Goal: Task Accomplishment & Management: Use online tool/utility

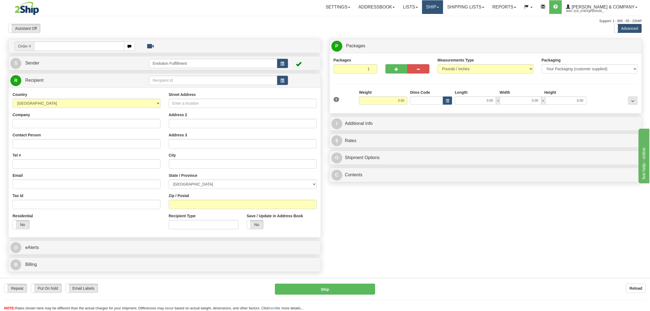
drag, startPoint x: 456, startPoint y: 8, endPoint x: 455, endPoint y: 11, distance: 3.1
click at [443, 8] on link "Ship" at bounding box center [432, 7] width 21 height 14
click at [438, 27] on span "OnHold / Order Queue" at bounding box center [418, 26] width 39 height 4
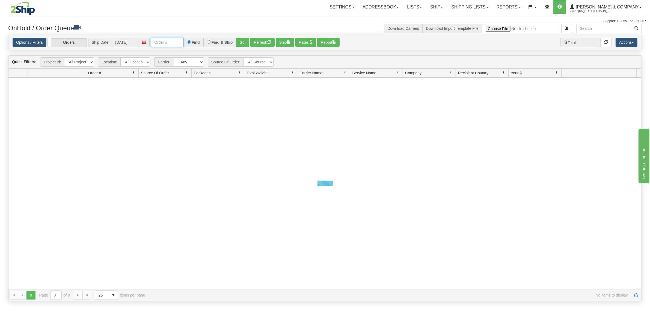
click at [159, 42] on input "text" at bounding box center [167, 42] width 33 height 9
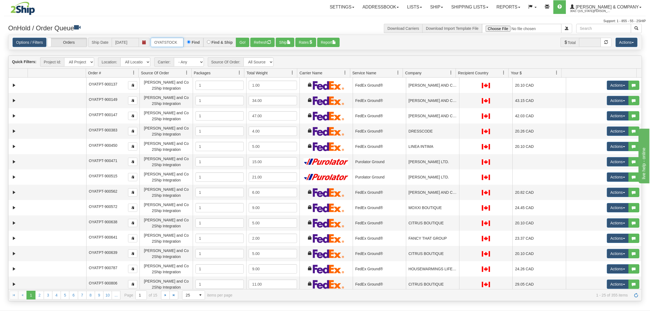
type input "OYATSTOCK3"
click at [241, 45] on button "Go!" at bounding box center [242, 42] width 13 height 9
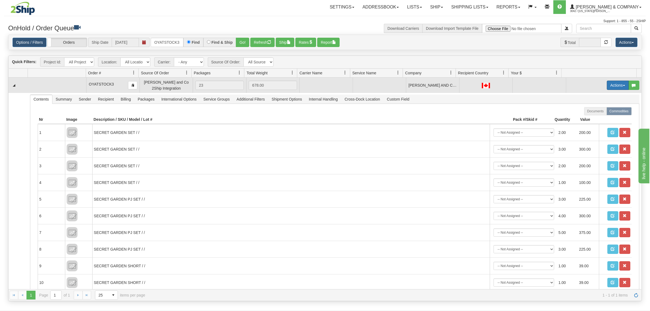
click at [613, 89] on button "Actions" at bounding box center [618, 85] width 22 height 9
click at [602, 110] on span "Rate All Services" at bounding box center [607, 110] width 33 height 4
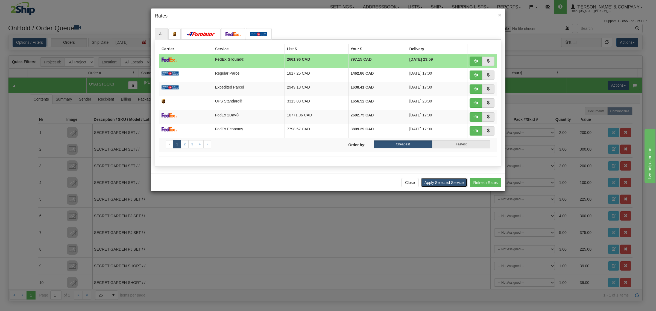
click at [442, 181] on button "Apply Selected Service" at bounding box center [444, 182] width 46 height 9
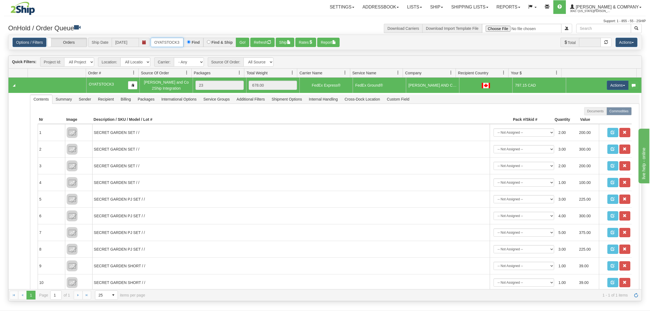
click at [170, 40] on input "OYATSTOCK3" at bounding box center [167, 42] width 33 height 9
click at [593, 11] on span "3042 / [US_STATE][PERSON_NAME]" at bounding box center [590, 10] width 41 height 5
click at [606, 31] on span "LOG OUT" at bounding box center [609, 33] width 17 height 4
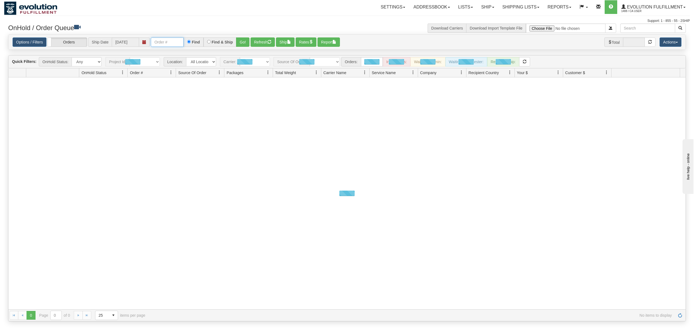
click at [162, 43] on input "text" at bounding box center [167, 41] width 33 height 9
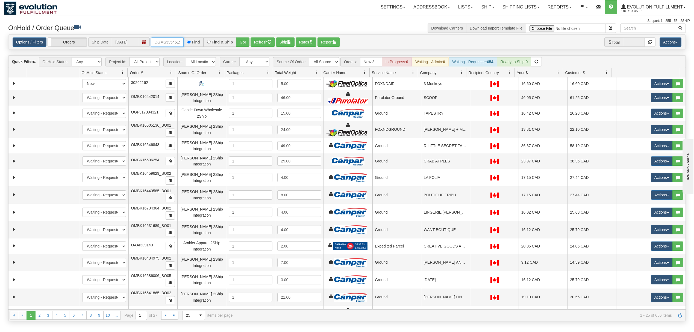
type input "OGMS33545150RTS"
